Goal: Transaction & Acquisition: Download file/media

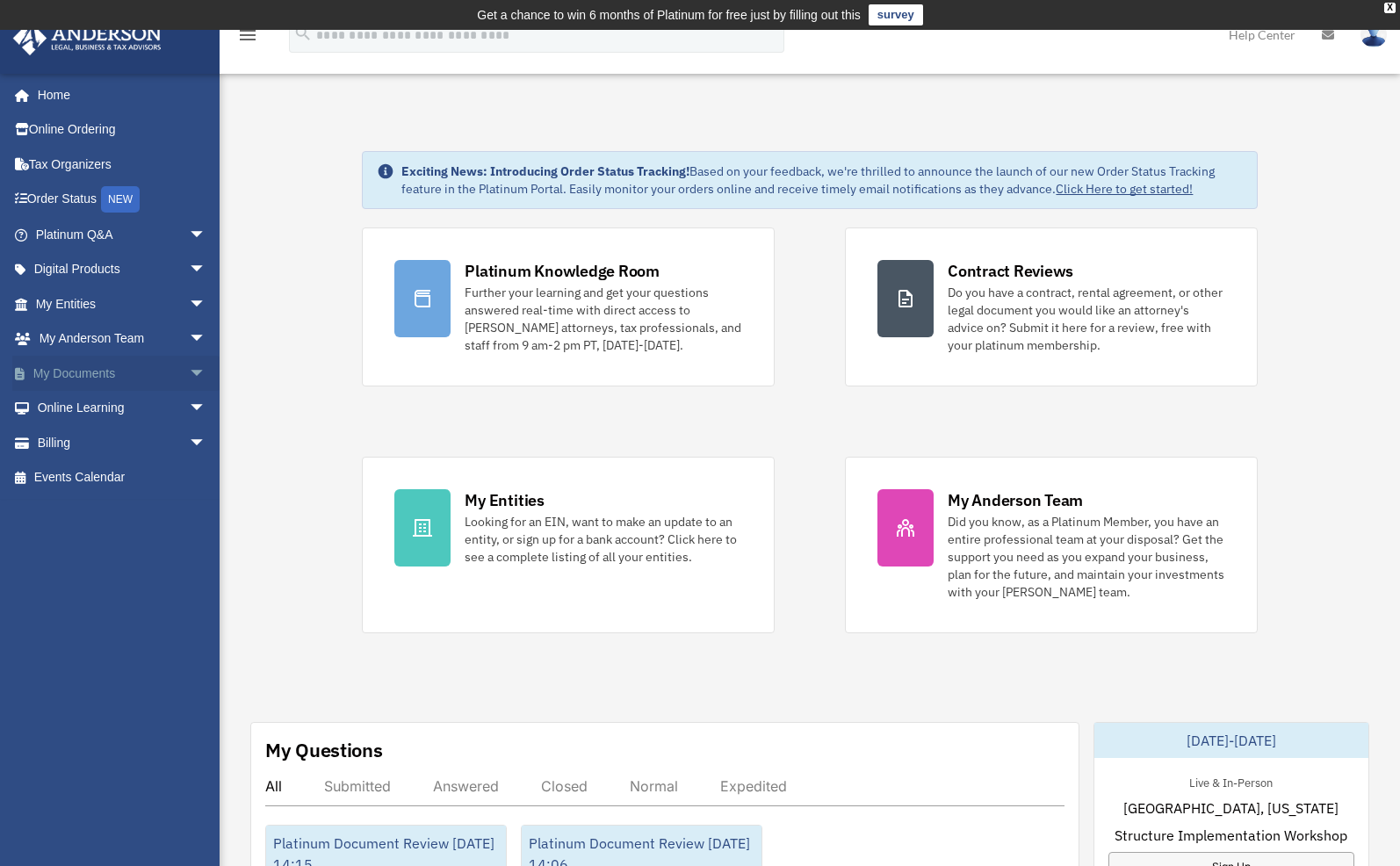
click at [189, 373] on span "arrow_drop_down" at bounding box center [206, 374] width 35 height 36
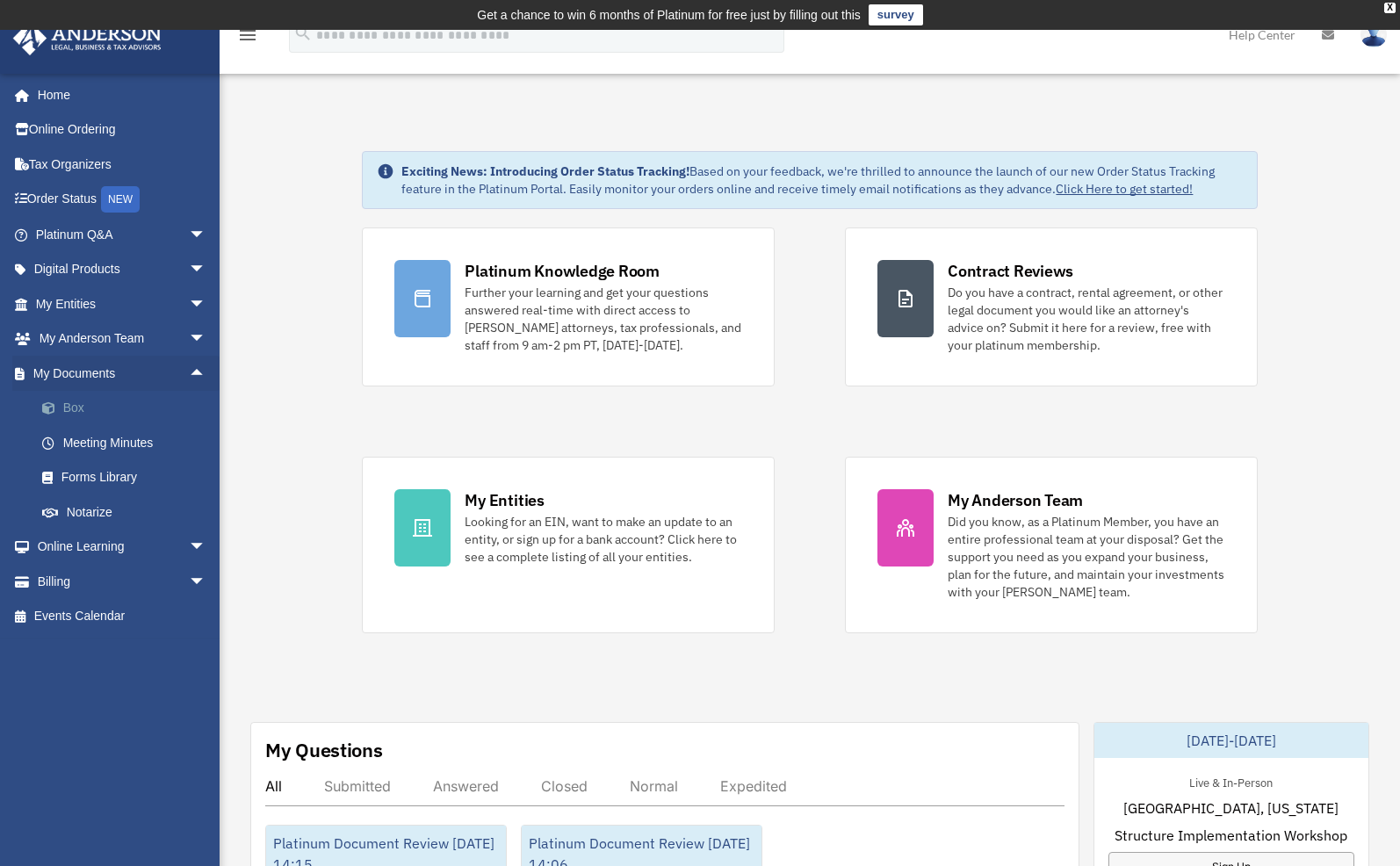
click at [136, 416] on link "Box" at bounding box center [129, 408] width 208 height 35
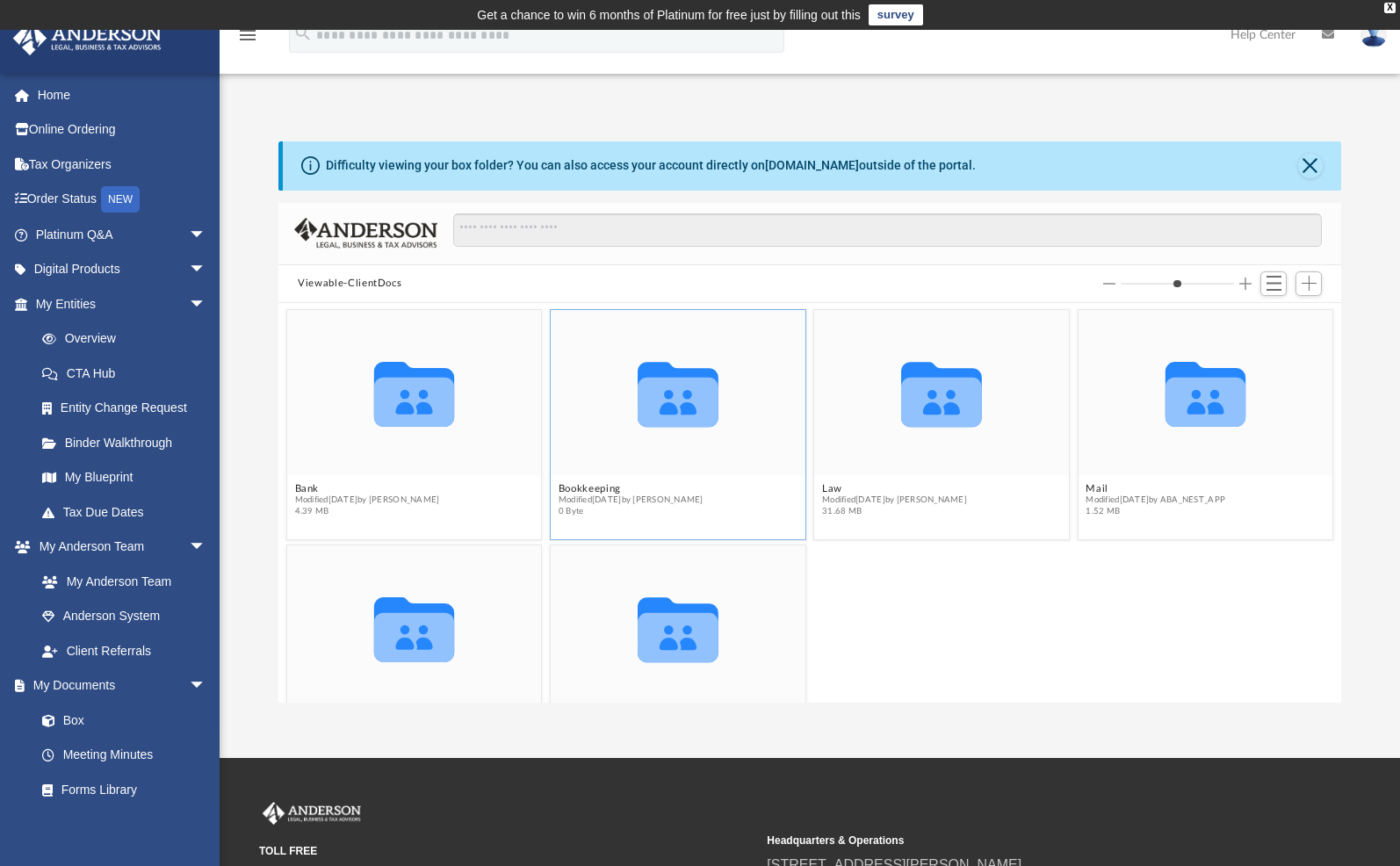
scroll to position [385, 1049]
click at [825, 485] on button "Law" at bounding box center [895, 489] width 145 height 12
click at [446, 488] on button "DreamSphere Investments, LLC" at bounding box center [372, 489] width 154 height 12
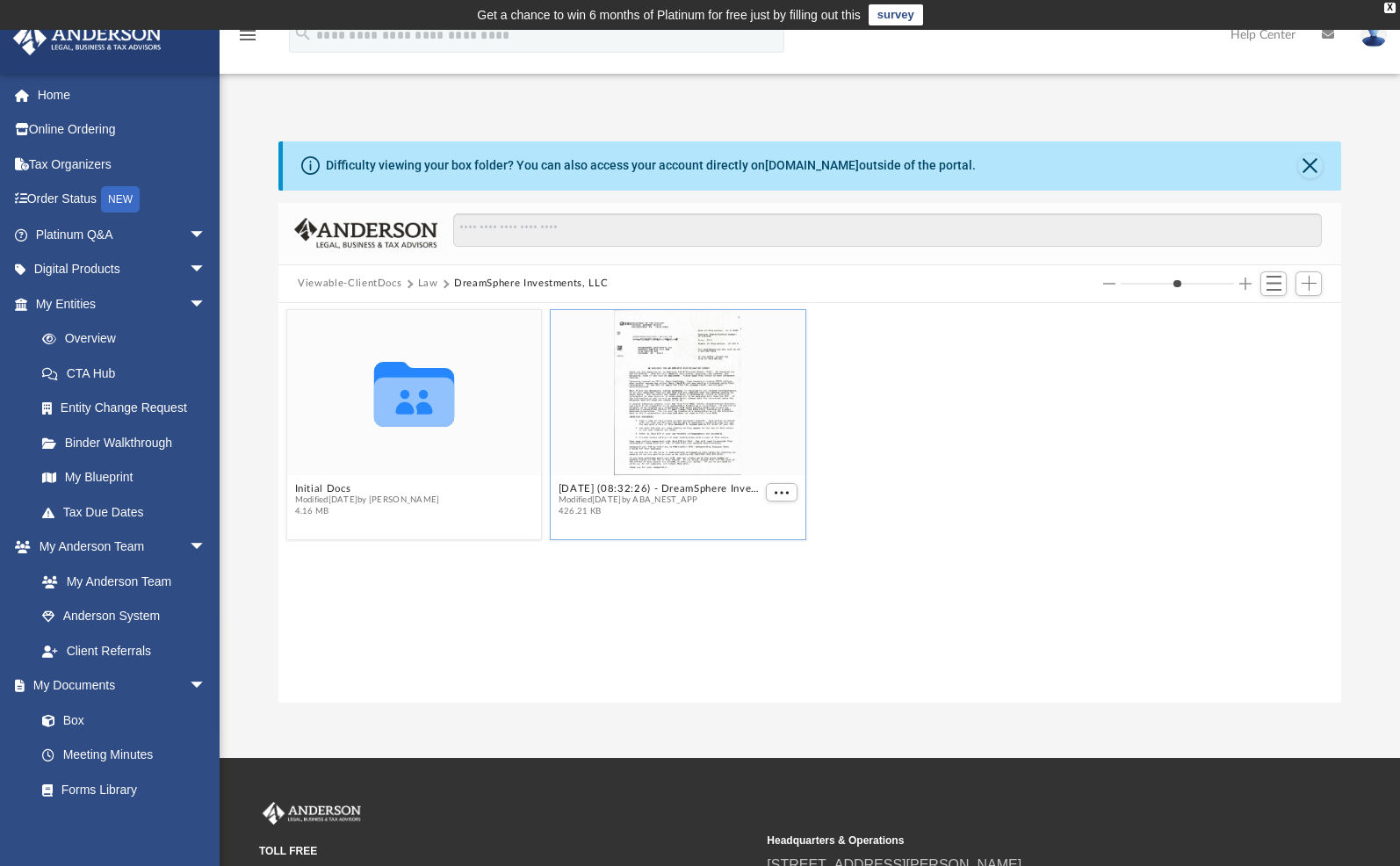
click at [676, 448] on div "grid" at bounding box center [678, 392] width 255 height 165
click at [678, 485] on button "[DATE] (08:32:26) - DreamSphere Investments, LLC - EIN Letter from IRS.pdf" at bounding box center [661, 489] width 204 height 12
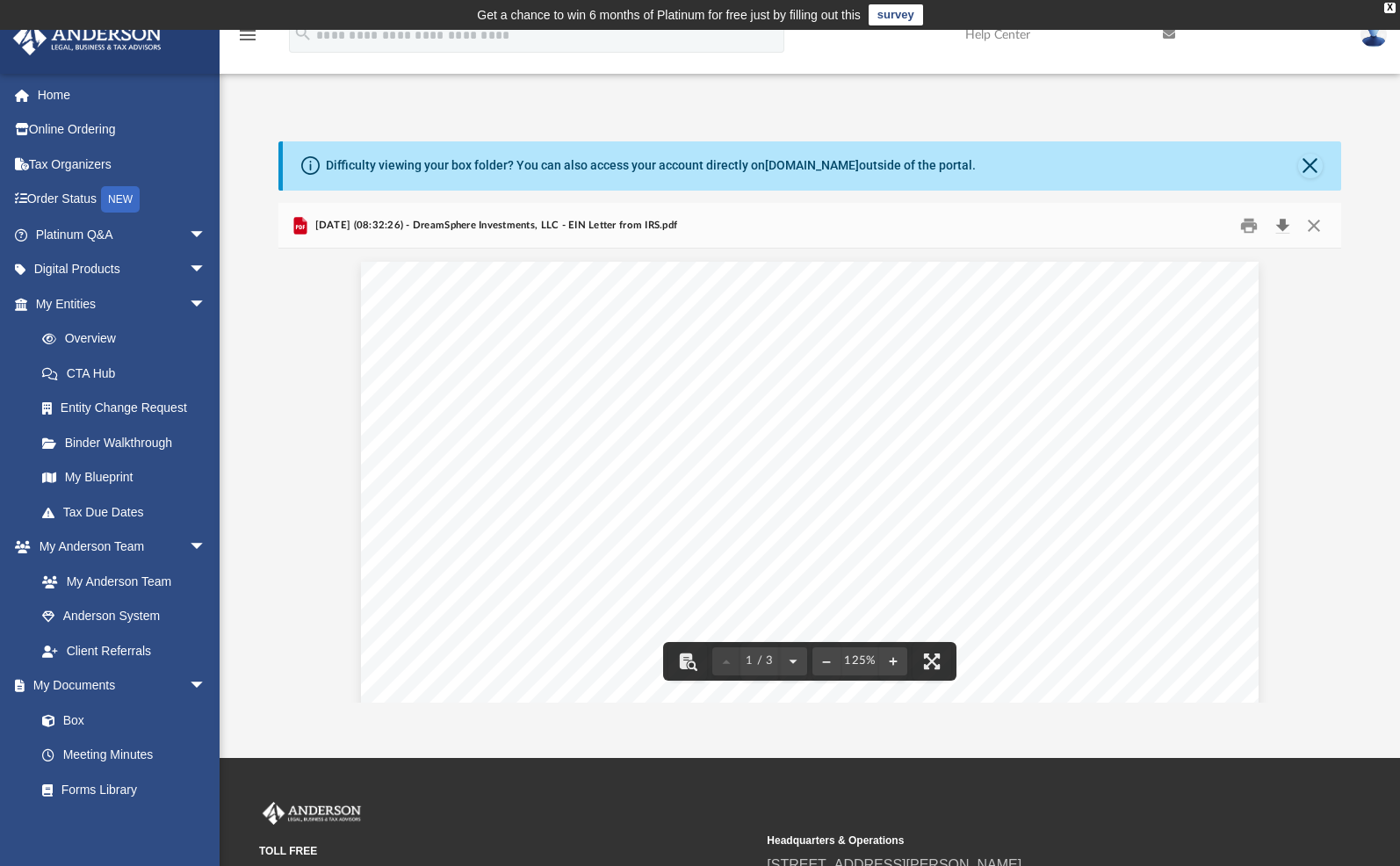
click at [1281, 229] on button "Download" at bounding box center [1283, 225] width 32 height 27
click at [1372, 125] on div "Difficulty viewing your box folder? You can also access your account directly o…" at bounding box center [810, 404] width 1181 height 598
drag, startPoint x: 1034, startPoint y: 445, endPoint x: 938, endPoint y: 450, distance: 96.1
click at [938, 450] on div "Page 1" at bounding box center [809, 842] width 898 height 1161
